Goal: Transaction & Acquisition: Subscribe to service/newsletter

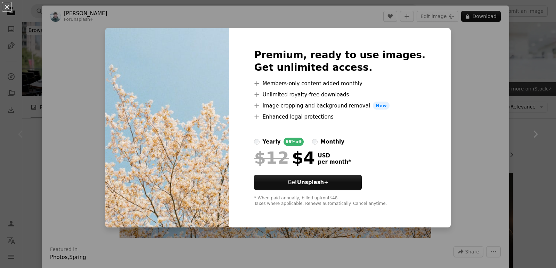
scroll to position [104, 0]
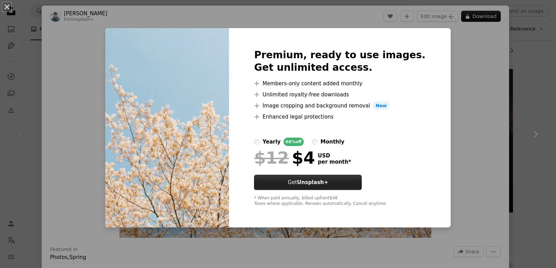
drag, startPoint x: 353, startPoint y: 180, endPoint x: 353, endPoint y: 175, distance: 4.2
click at [353, 178] on button "Get Unsplash+" at bounding box center [308, 182] width 108 height 15
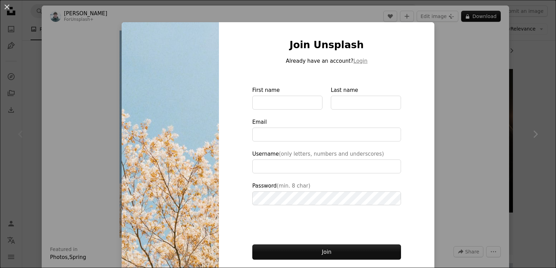
click at [470, 123] on div "An X shape Join Unsplash Already have an account? Login First name Last name Em…" at bounding box center [278, 134] width 556 height 268
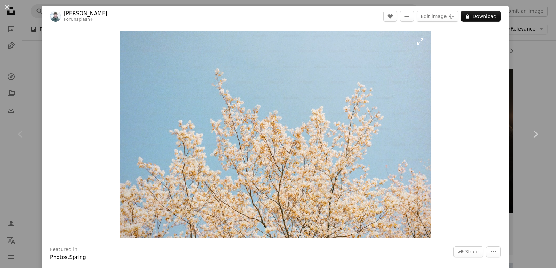
click at [408, 122] on img "Zoom in on this image" at bounding box center [275, 135] width 312 height 208
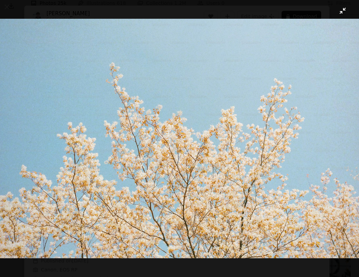
click at [340, 19] on img "Zoom out on this image" at bounding box center [180, 139] width 360 height 240
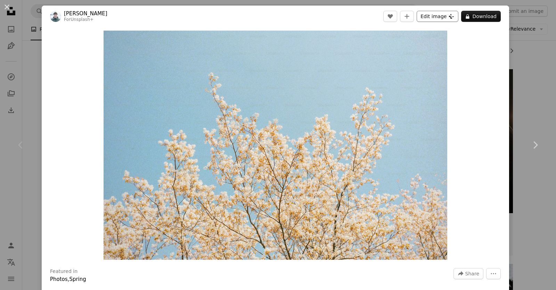
click at [418, 16] on button "Edit image Plus sign for Unsplash+" at bounding box center [437, 16] width 42 height 11
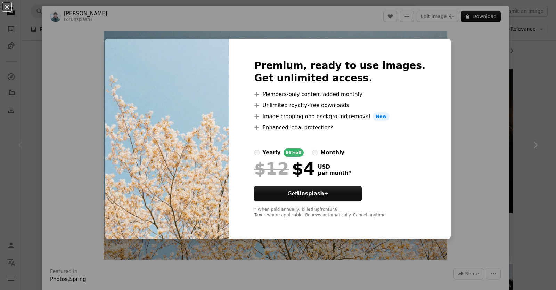
click at [475, 65] on div "An X shape Premium, ready to use images. Get unlimited access. A plus sign Memb…" at bounding box center [278, 145] width 556 height 290
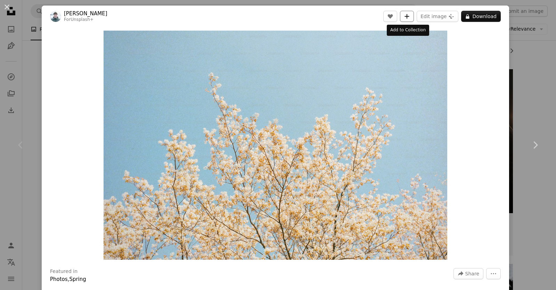
click at [406, 12] on button "A plus sign" at bounding box center [407, 16] width 14 height 11
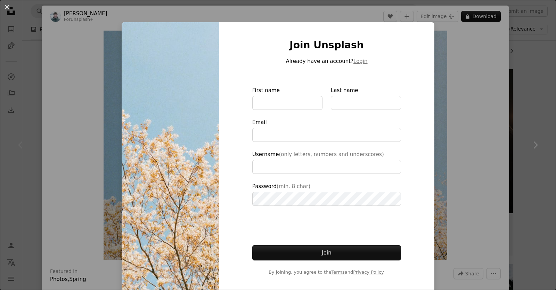
click at [441, 42] on div "An X shape Join Unsplash Already have an account? Login First name Last name Em…" at bounding box center [278, 145] width 556 height 290
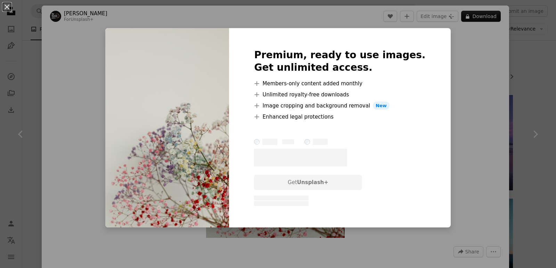
scroll to position [243, 0]
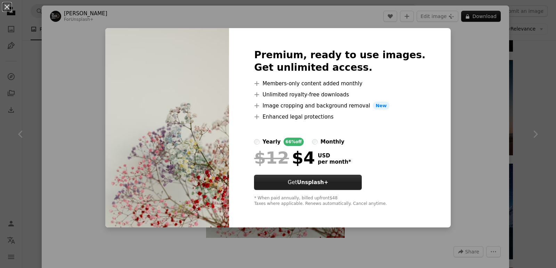
click at [337, 179] on button "Get Unsplash+" at bounding box center [308, 182] width 108 height 15
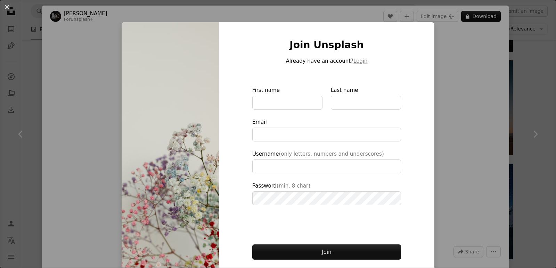
type input "**********"
